Goal: Task Accomplishment & Management: Manage account settings

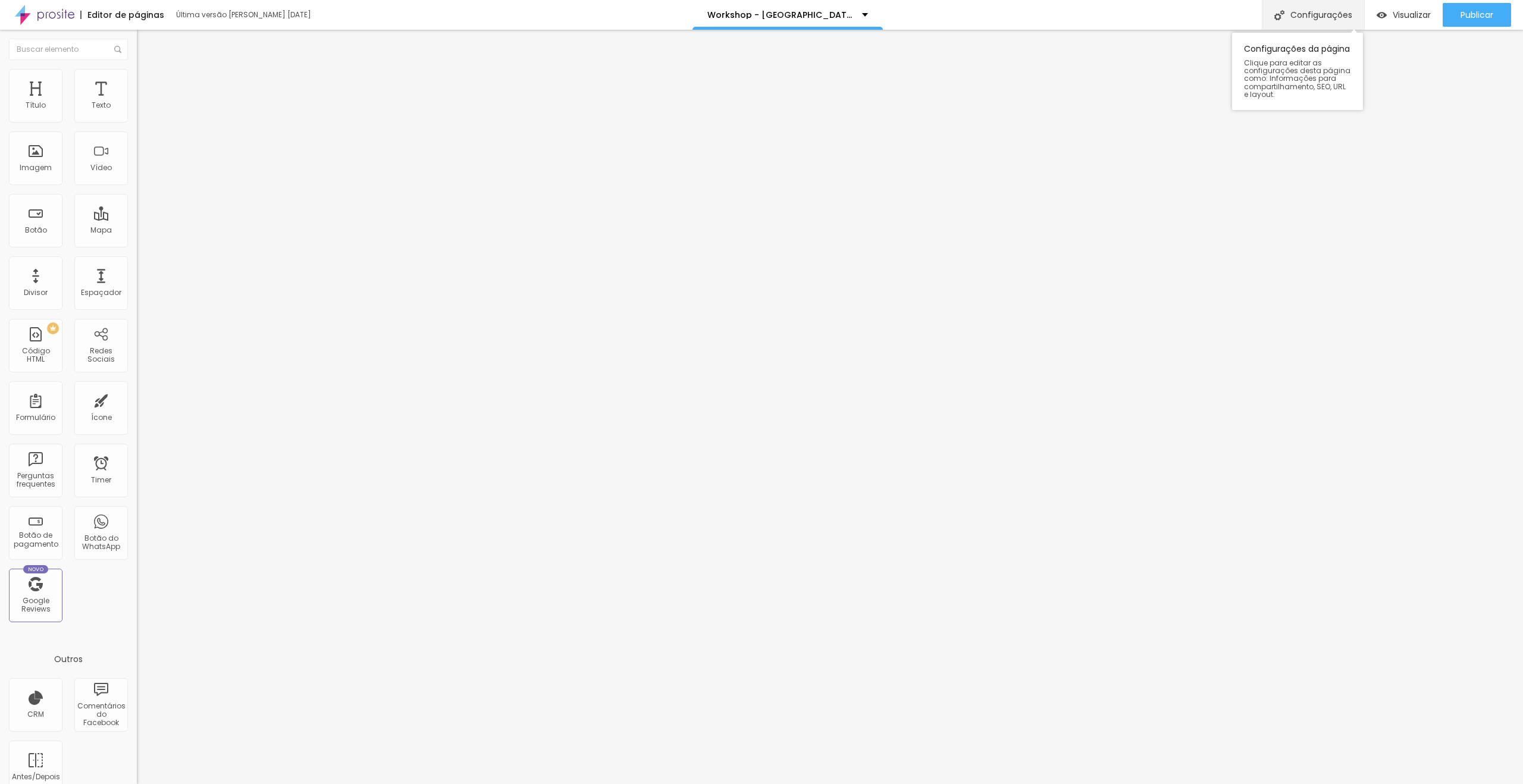
click at [1327, 13] on div "Configurações" at bounding box center [1313, 15] width 103 height 30
drag, startPoint x: 826, startPoint y: 455, endPoint x: 914, endPoint y: 454, distance: 88.0
type input "Workshop Fotto de fotografia esportiva - [GEOGRAPHIC_DATA]/[GEOGRAPHIC_DATA]"
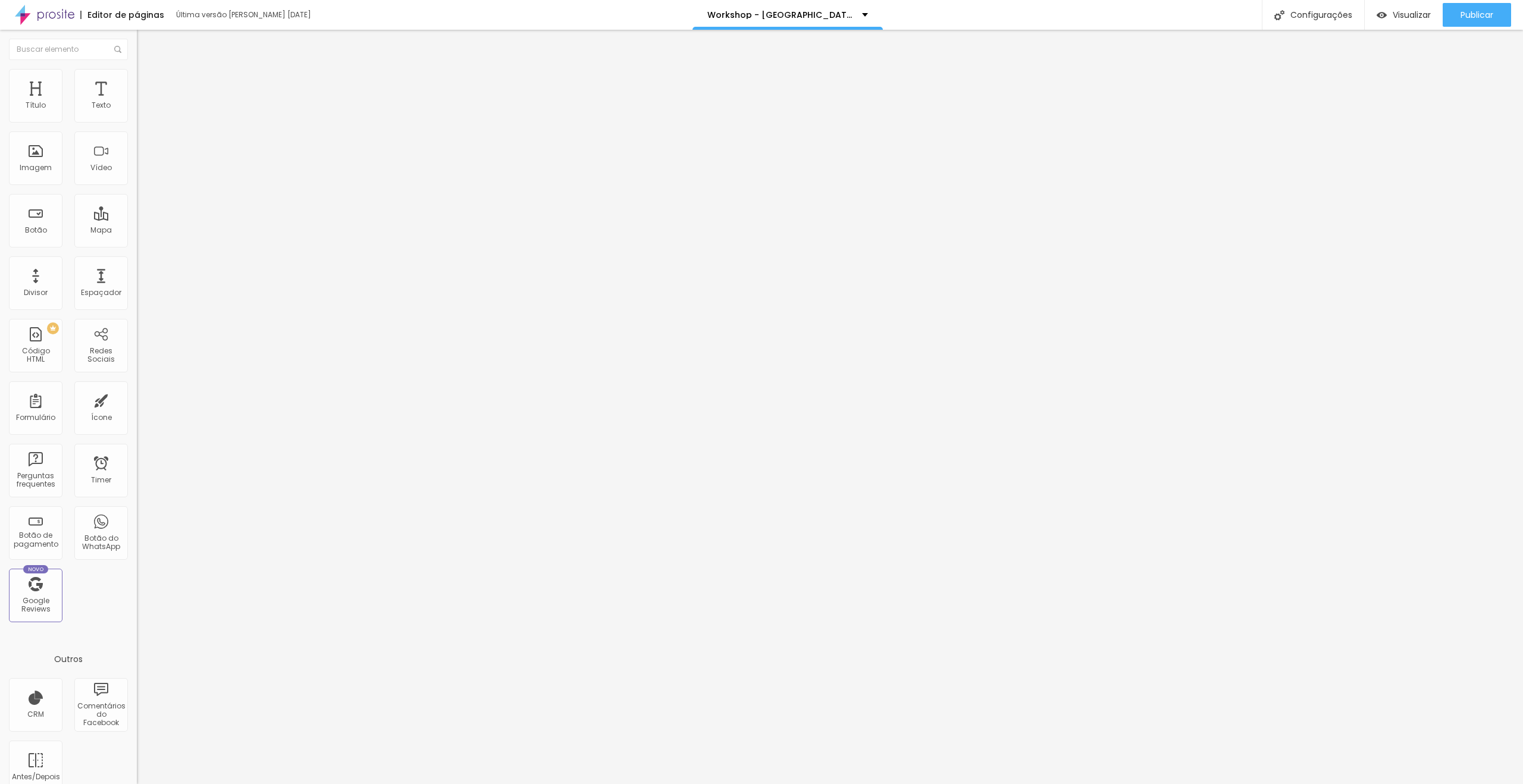
paste input "[GEOGRAPHIC_DATA]/[GEOGRAPHIC_DATA]"
type input "Workshop Fotto de fotografia esportiva - [GEOGRAPHIC_DATA]/[GEOGRAPHIC_DATA]"
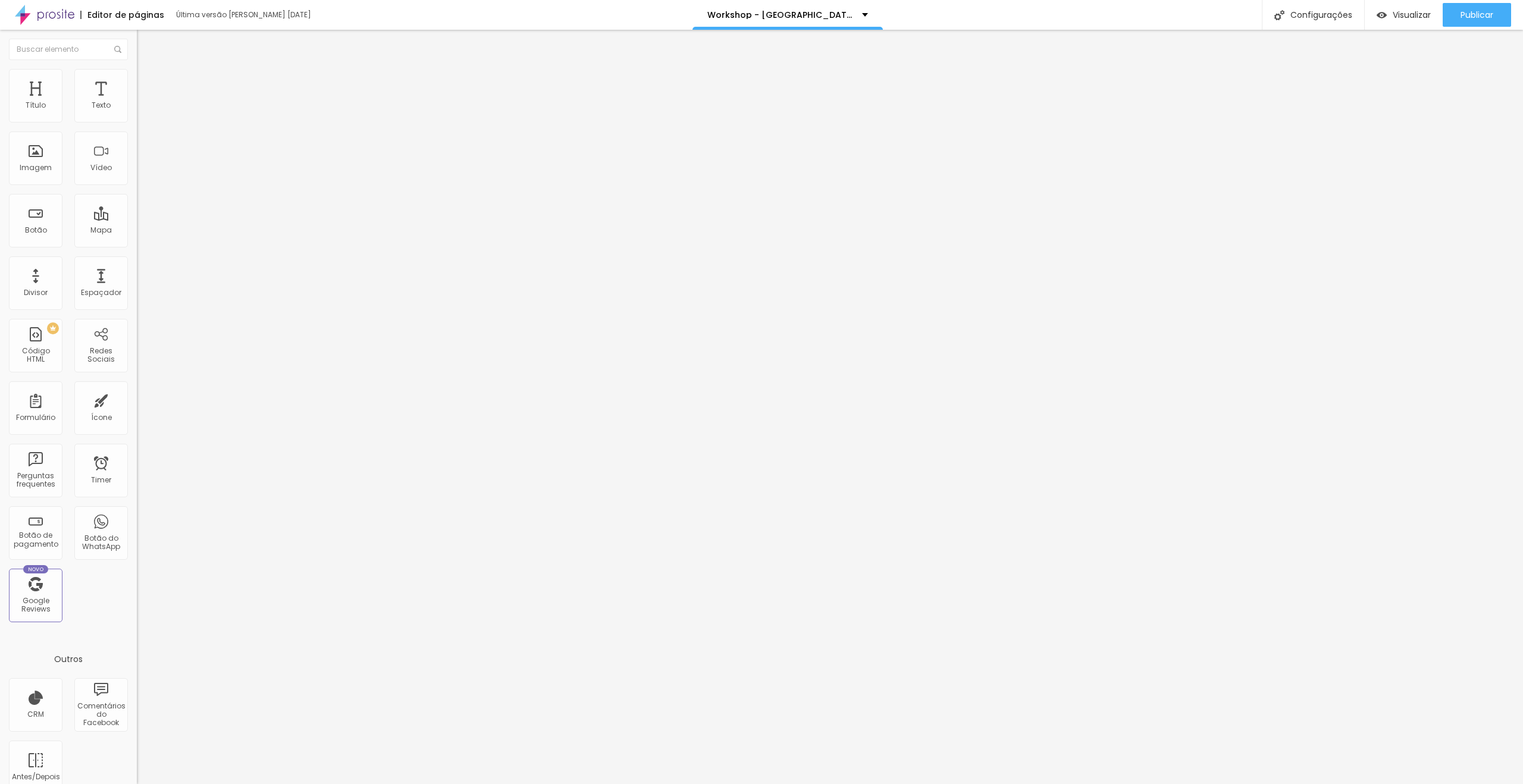
click at [974, 783] on div at bounding box center [762, 797] width 1523 height 11
